Goal: Find contact information: Find contact information

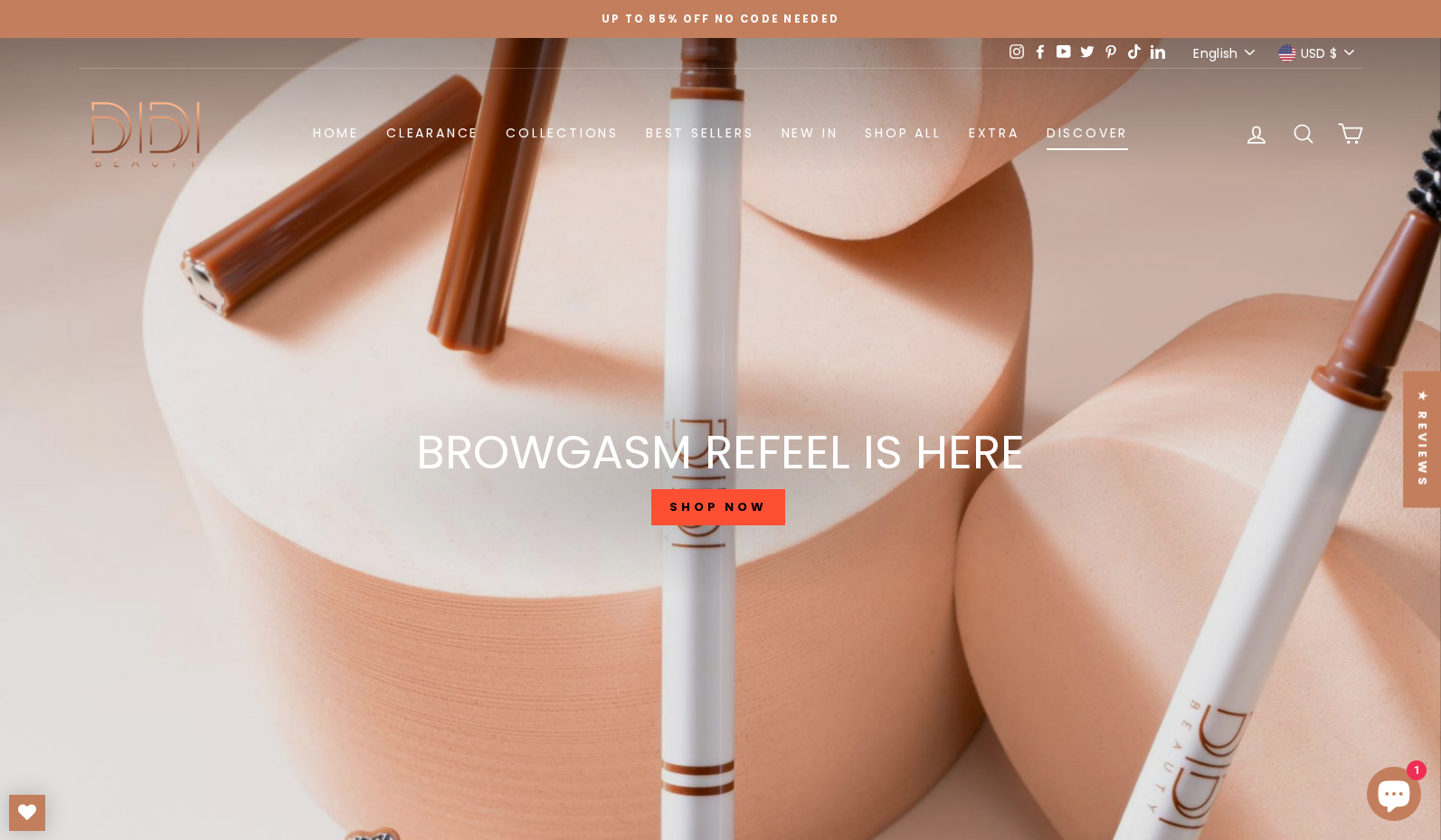
click at [1061, 117] on link "Discover" at bounding box center [1086, 134] width 108 height 34
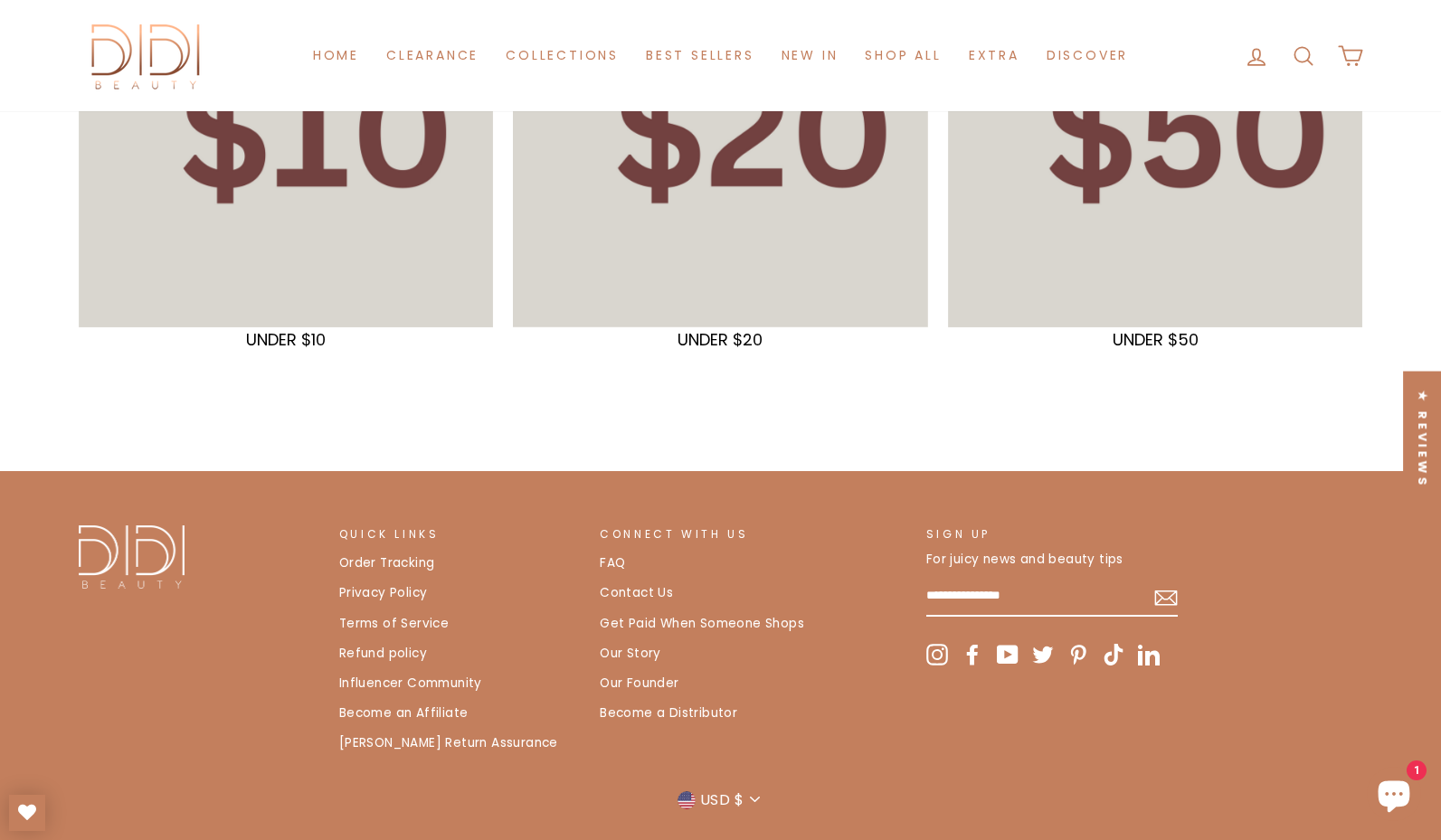
scroll to position [593, 0]
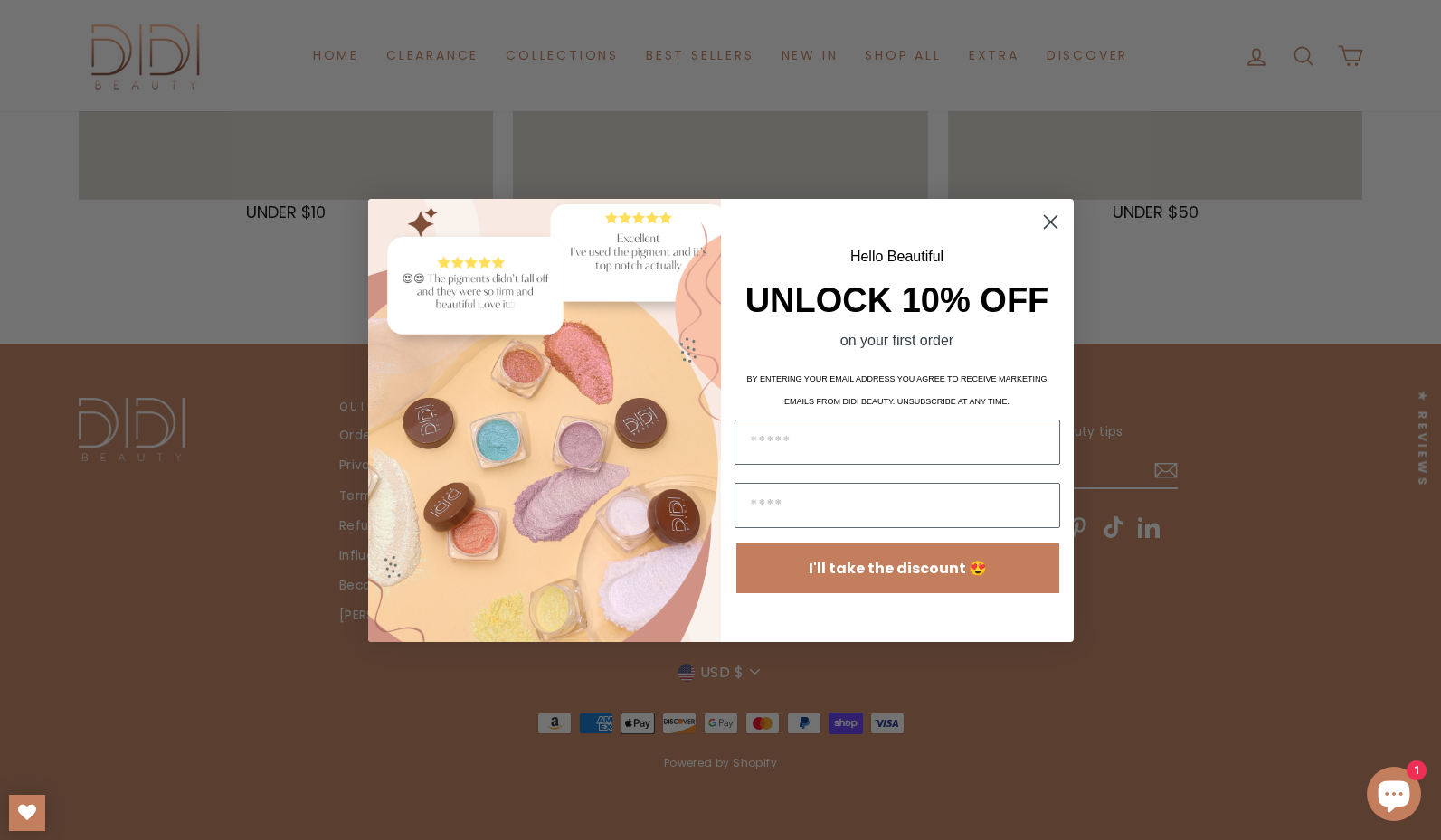
click at [1052, 218] on icon "Close dialog" at bounding box center [1049, 221] width 13 height 13
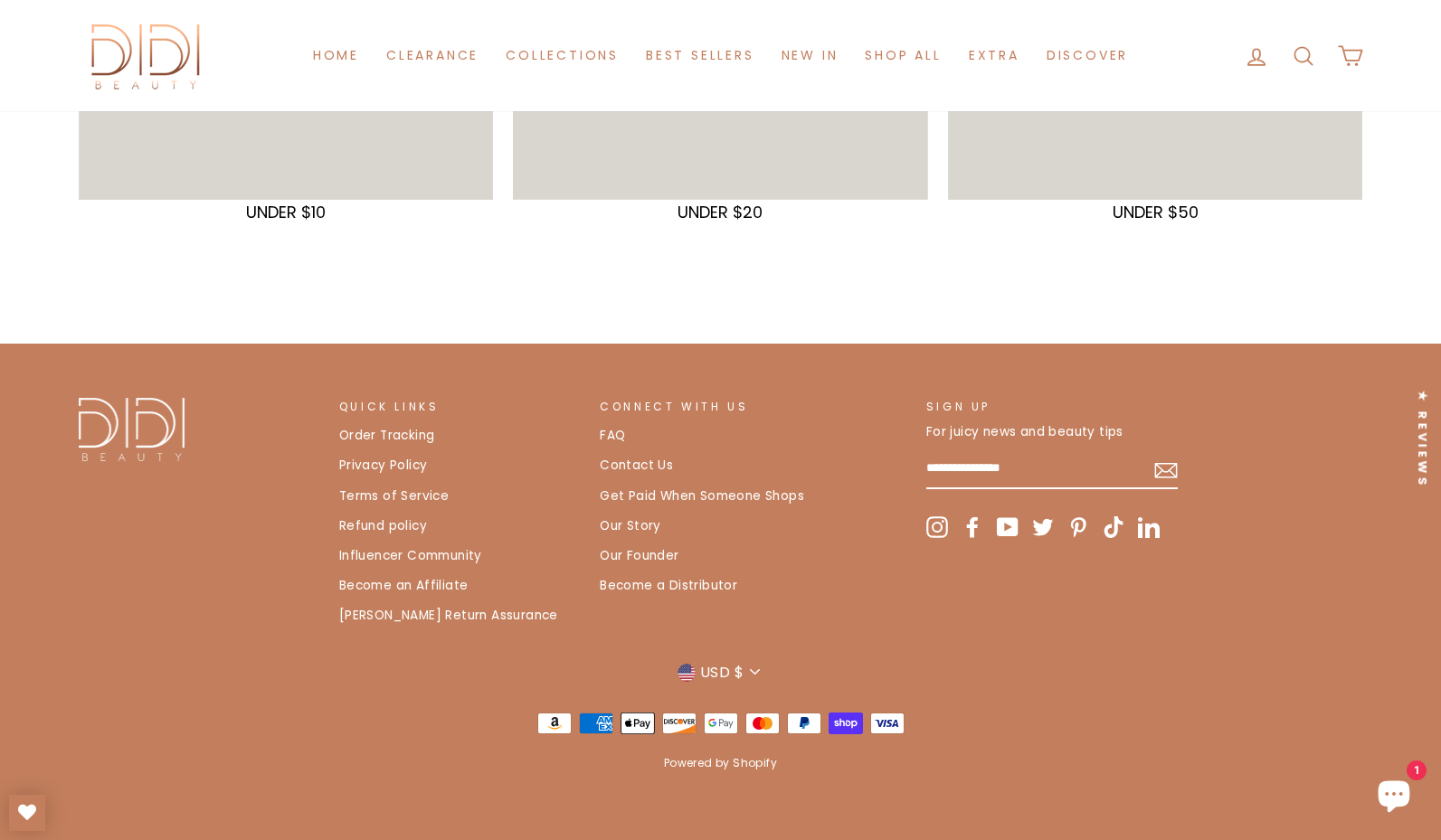
click at [657, 467] on link "Contact Us" at bounding box center [637, 465] width 73 height 27
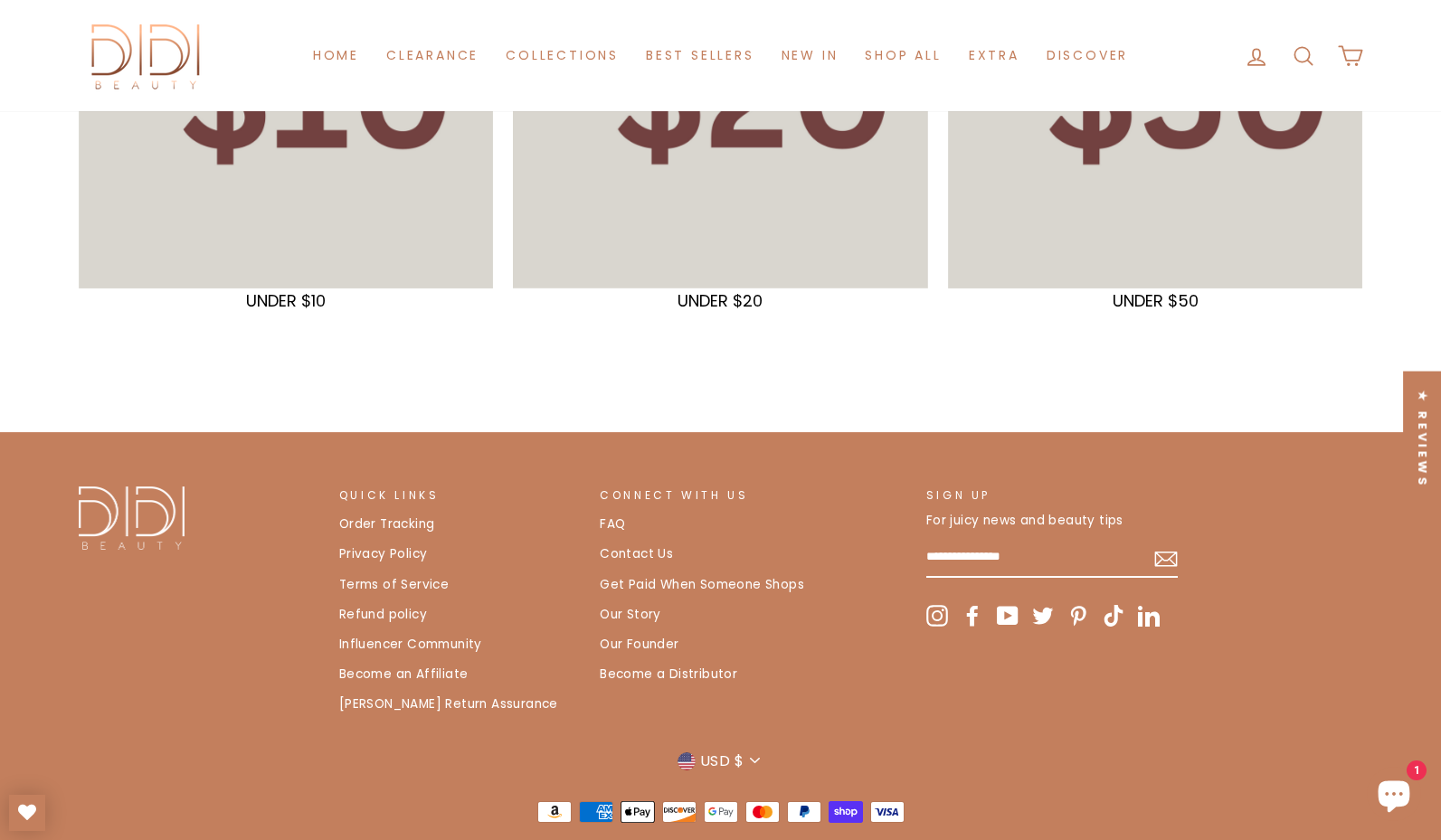
scroll to position [454, 0]
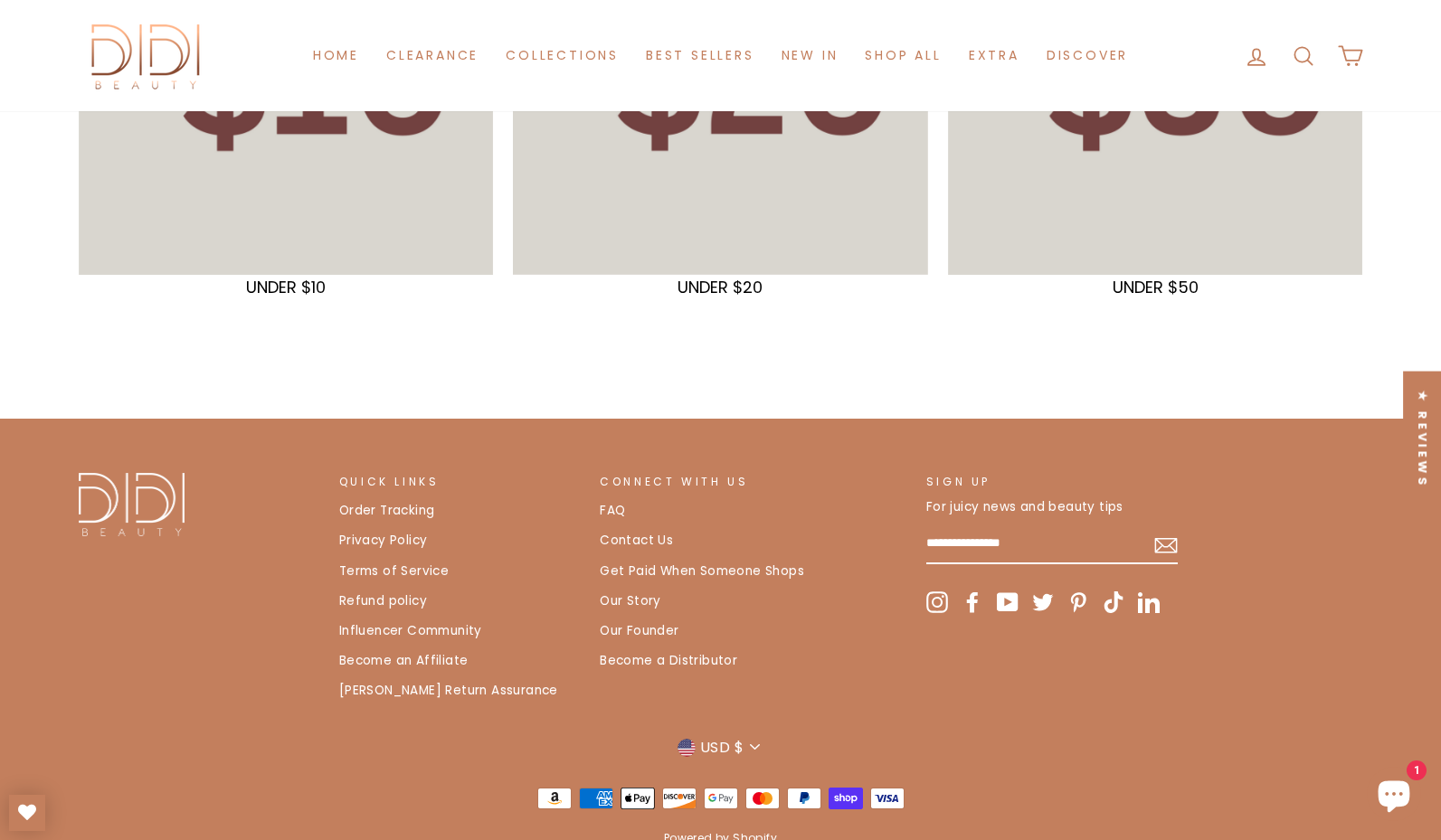
drag, startPoint x: 1425, startPoint y: 164, endPoint x: 636, endPoint y: 604, distance: 903.4
click at [636, 604] on div "Close menu Home Clearance Collections Best Sellers New in Shop All Eyes Face Li…" at bounding box center [720, 230] width 1441 height 1370
click at [654, 554] on link "Contact Us" at bounding box center [637, 540] width 73 height 27
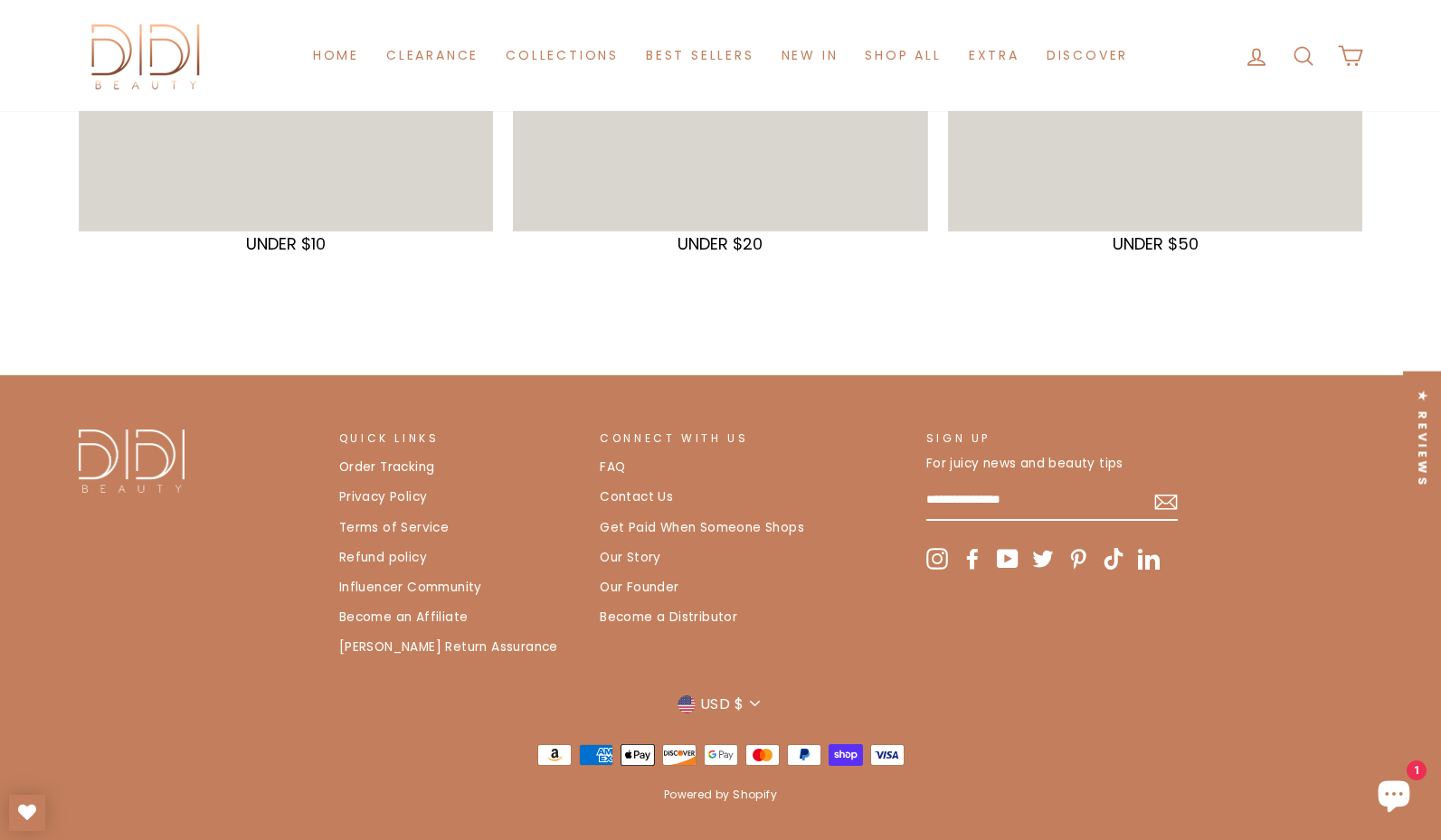
scroll to position [499, 0]
